Goal: Find specific page/section: Find specific page/section

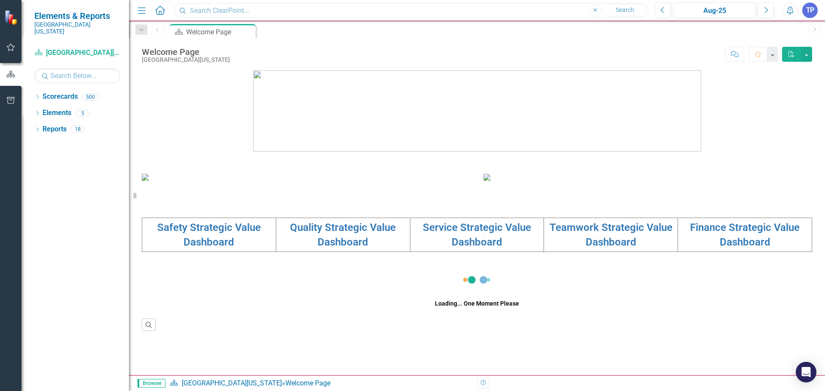
click at [241, 9] on input "text" at bounding box center [411, 10] width 474 height 15
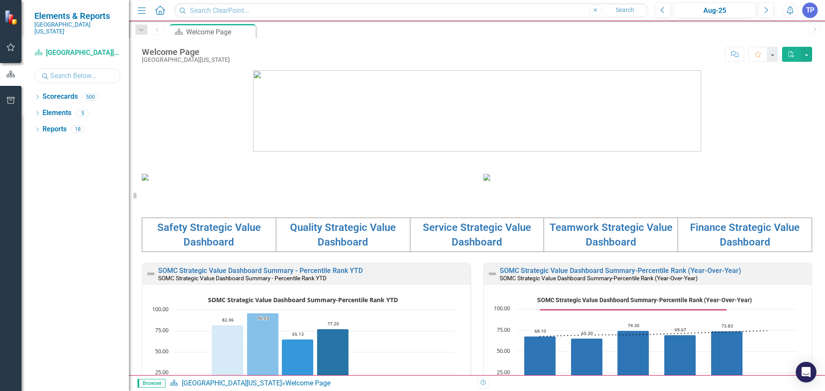
click at [78, 72] on input "text" at bounding box center [77, 75] width 86 height 15
type input "[PERSON_NAME]"
drag, startPoint x: 51, startPoint y: 68, endPoint x: 90, endPoint y: 69, distance: 39.5
click at [92, 69] on input "[PERSON_NAME]" at bounding box center [77, 75] width 86 height 15
click at [204, 10] on input "text" at bounding box center [411, 10] width 474 height 15
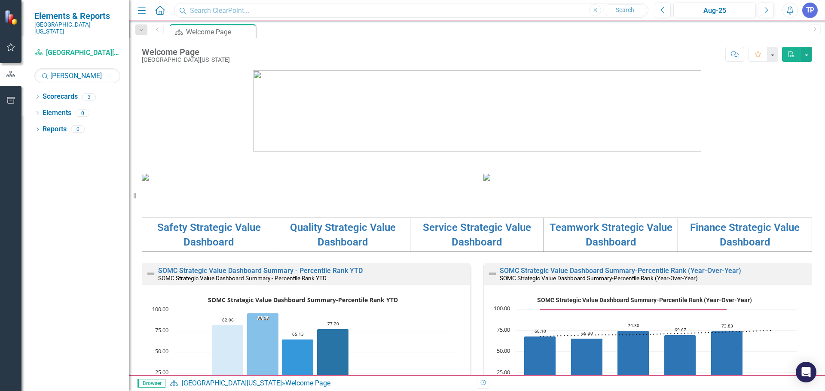
paste input "[PERSON_NAME]"
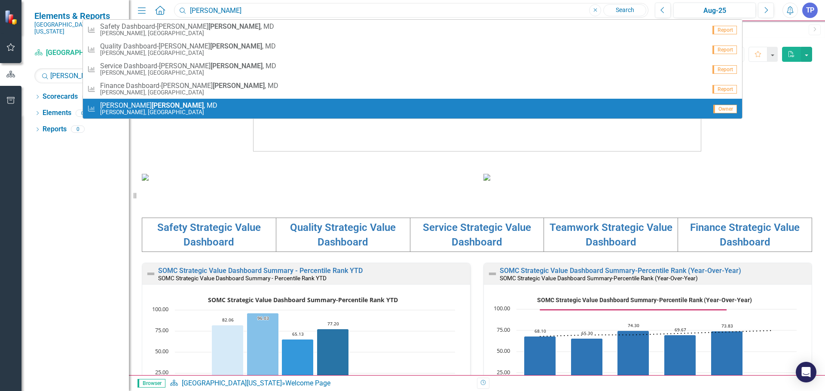
type input "[PERSON_NAME]"
click at [156, 104] on span "[PERSON_NAME] , [GEOGRAPHIC_DATA]" at bounding box center [158, 106] width 117 height 8
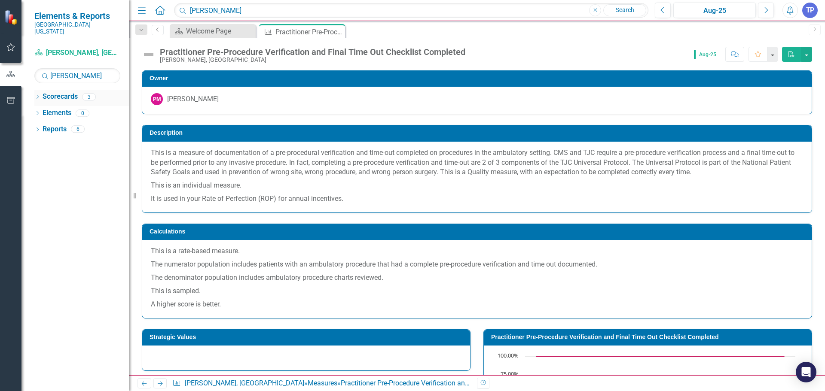
click at [58, 92] on link "Scorecards" at bounding box center [60, 97] width 35 height 10
click at [40, 95] on icon "Dropdown" at bounding box center [37, 97] width 6 height 5
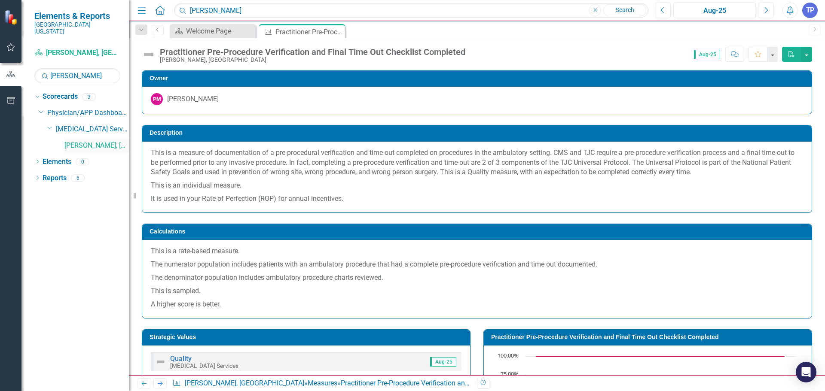
click at [89, 141] on link "[PERSON_NAME], [GEOGRAPHIC_DATA]" at bounding box center [96, 146] width 64 height 10
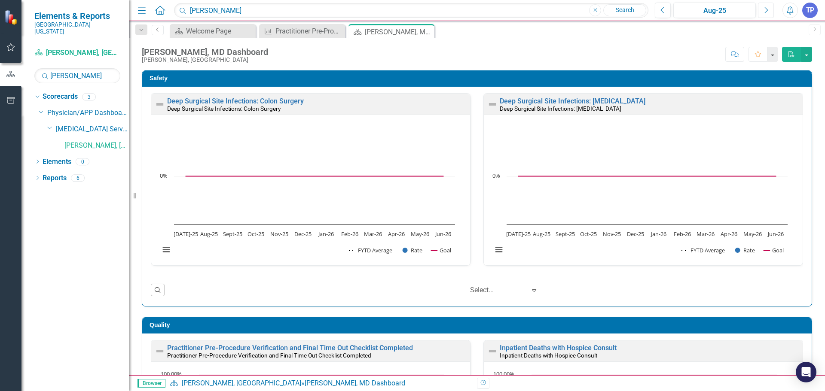
click at [761, 9] on button "Next" at bounding box center [766, 10] width 16 height 15
